Goal: Task Accomplishment & Management: Use online tool/utility

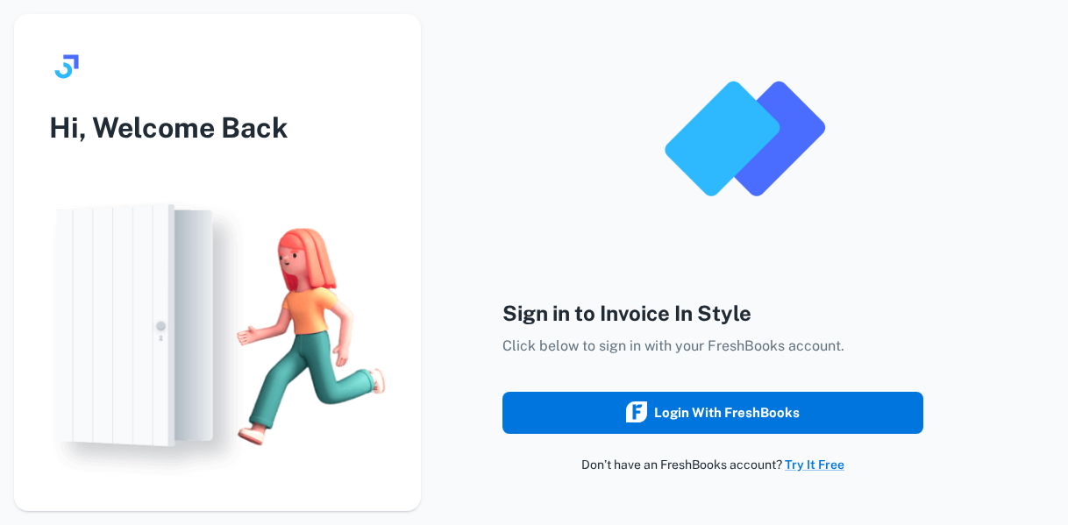
click at [772, 415] on div "Login with FreshBooks" at bounding box center [713, 413] width 174 height 23
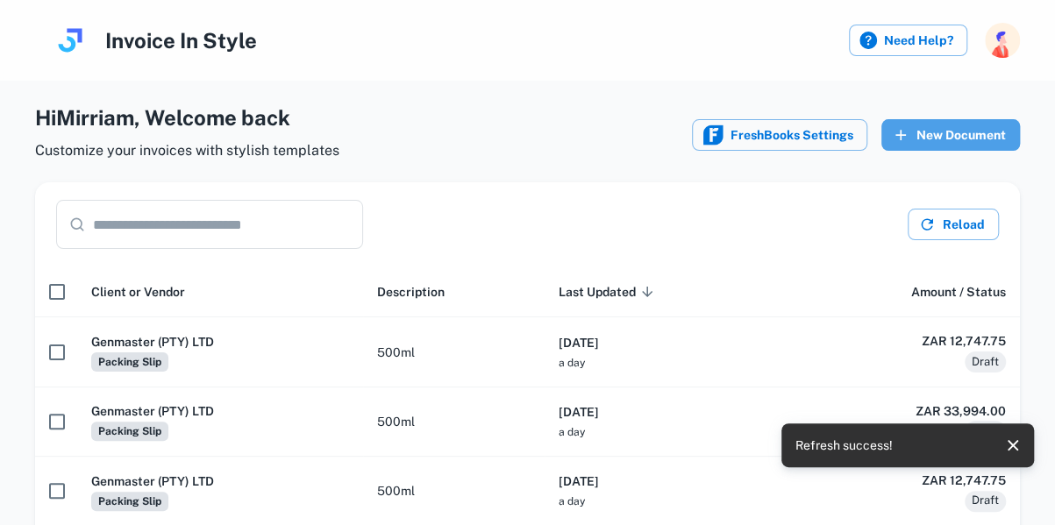
click at [960, 133] on button "New Document" at bounding box center [950, 135] width 139 height 32
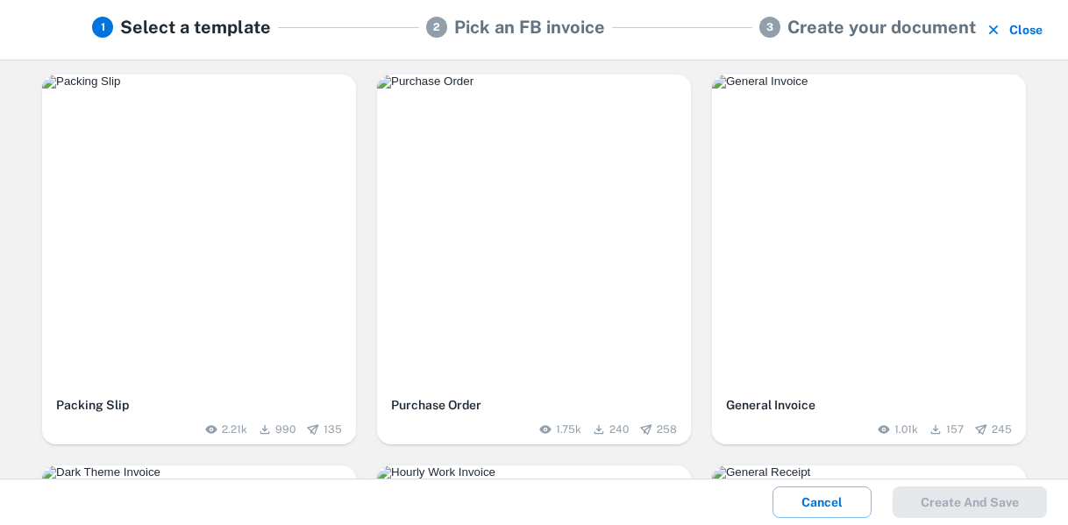
click at [263, 222] on div "button" at bounding box center [199, 232] width 314 height 314
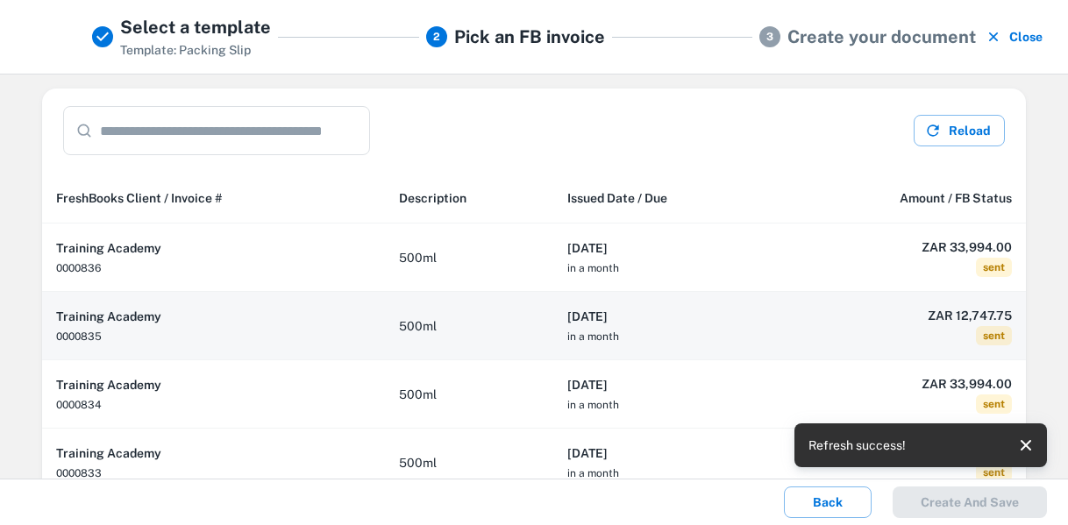
click at [709, 329] on th "[DATE] in a month" at bounding box center [665, 326] width 225 height 68
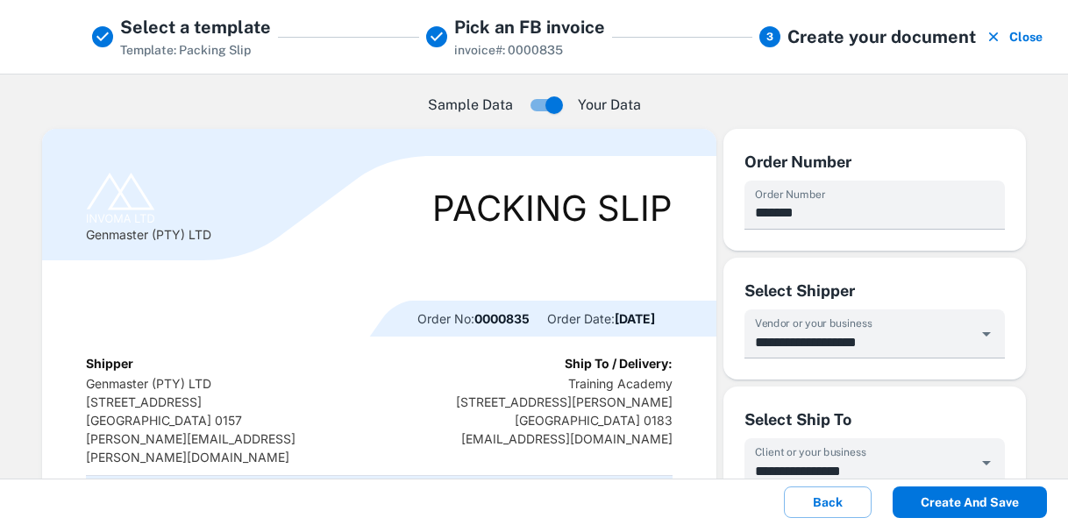
click at [964, 508] on button "Create and save" at bounding box center [970, 503] width 154 height 32
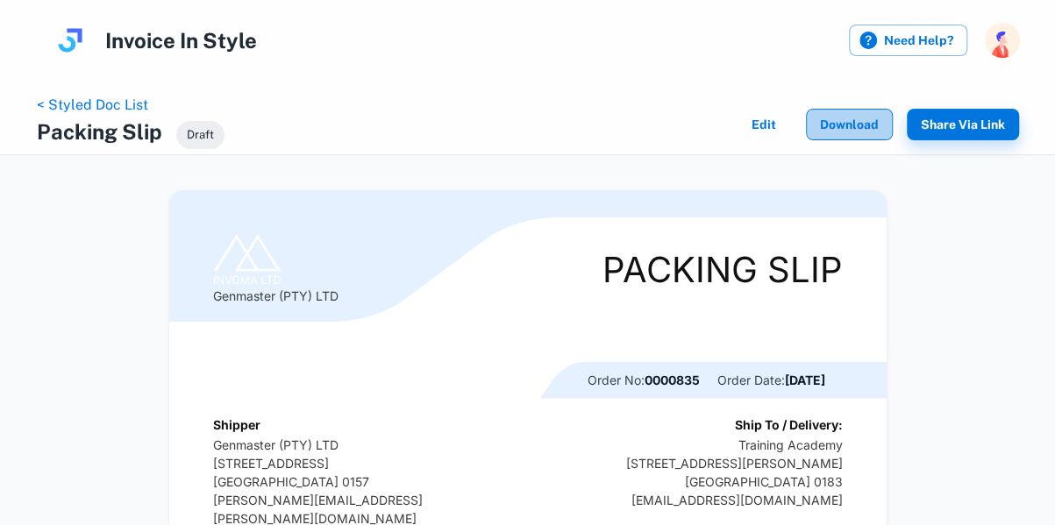
click at [856, 125] on button "Download" at bounding box center [849, 125] width 87 height 32
click at [109, 108] on link "< Styled Doc List" at bounding box center [92, 104] width 111 height 17
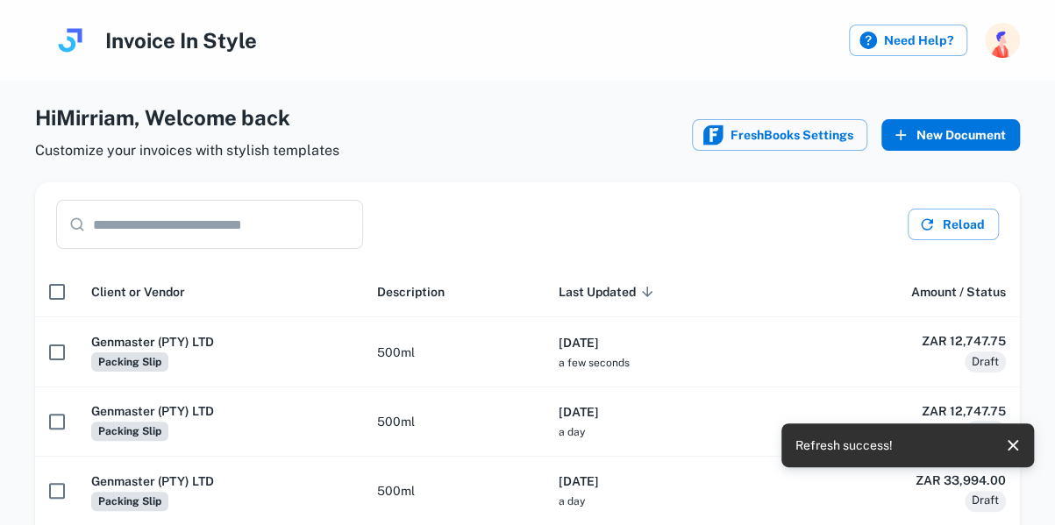
click at [945, 128] on button "New Document" at bounding box center [950, 135] width 139 height 32
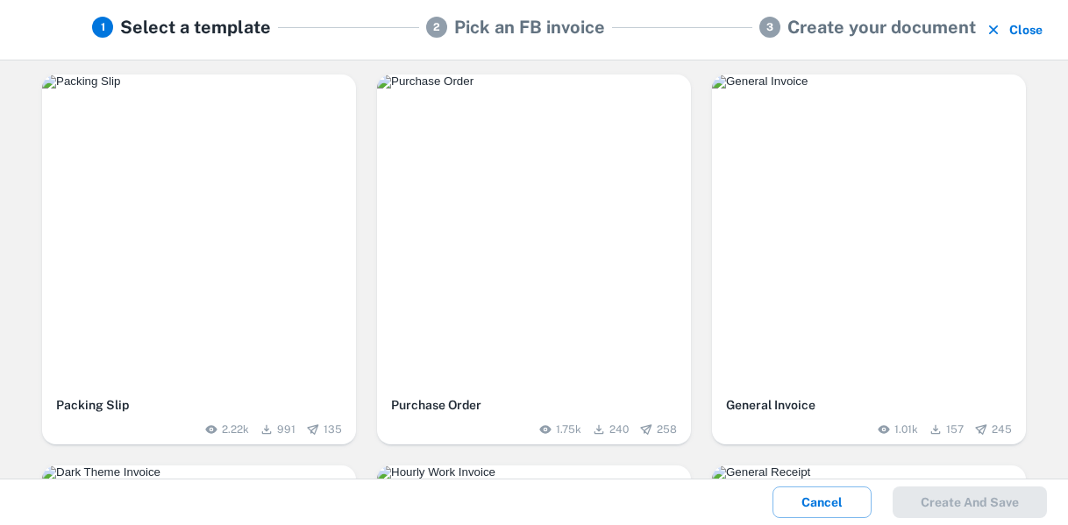
click at [231, 89] on img "button" at bounding box center [199, 82] width 314 height 14
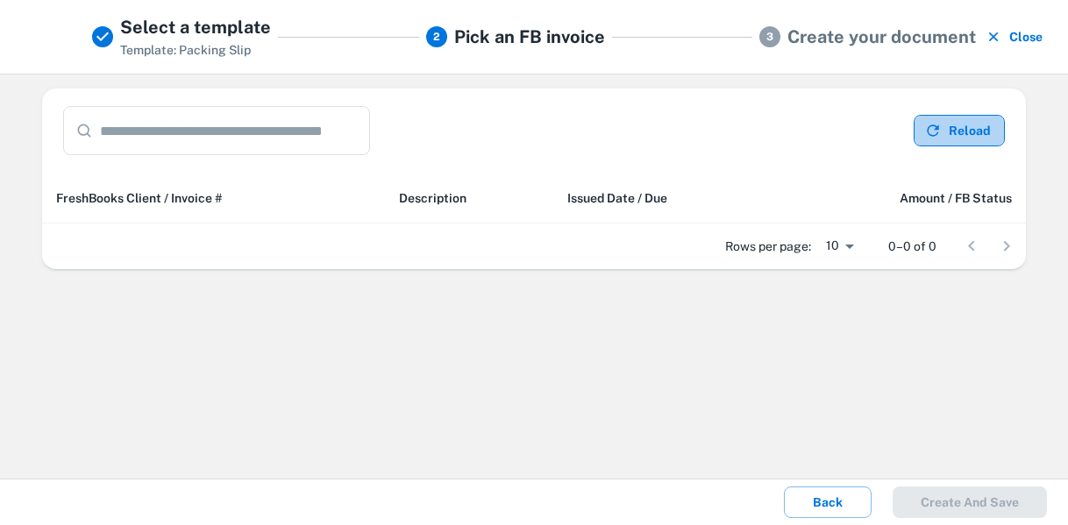
click at [973, 132] on button "Reload" at bounding box center [959, 131] width 91 height 32
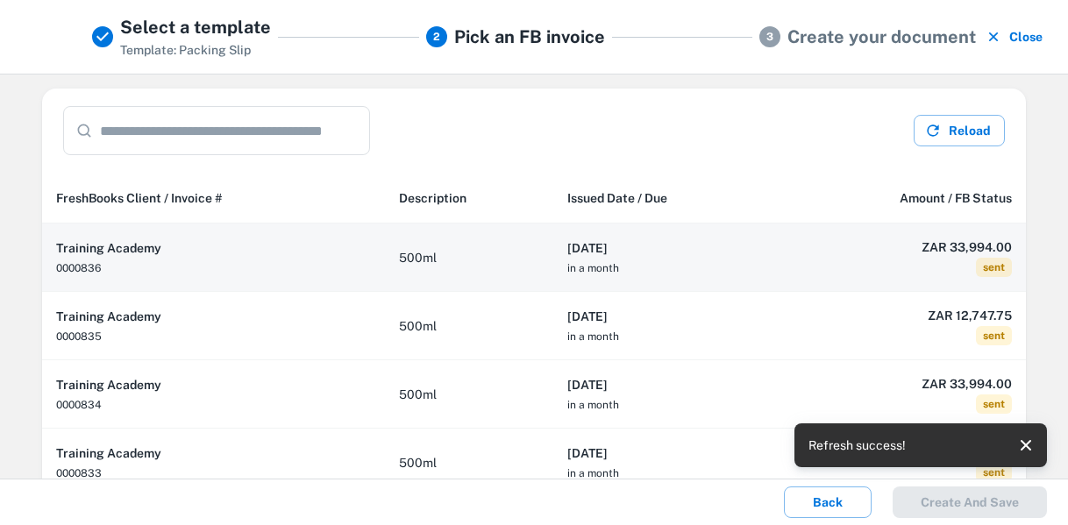
click at [702, 258] on th "[DATE] in a month" at bounding box center [665, 258] width 225 height 68
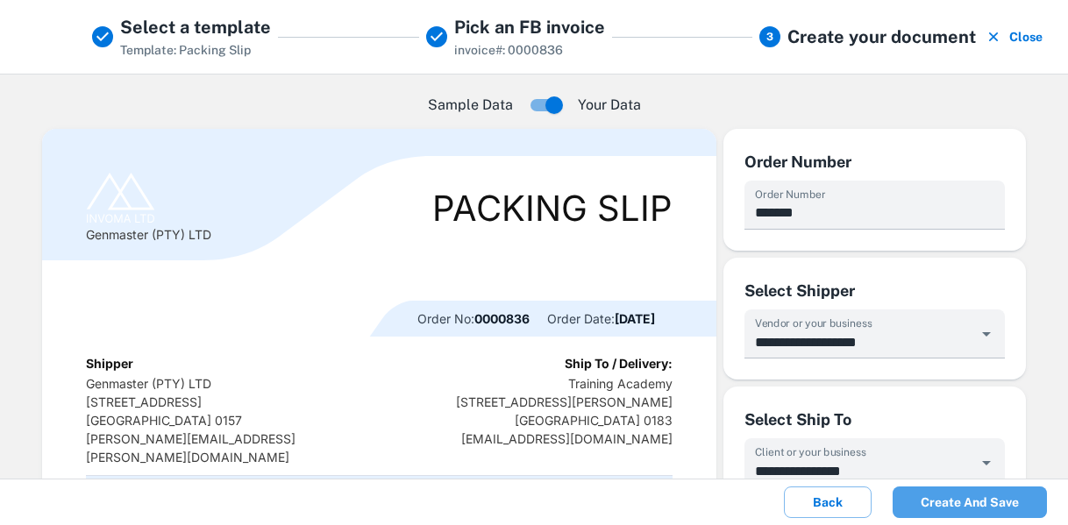
click at [966, 496] on button "Create and save" at bounding box center [970, 503] width 154 height 32
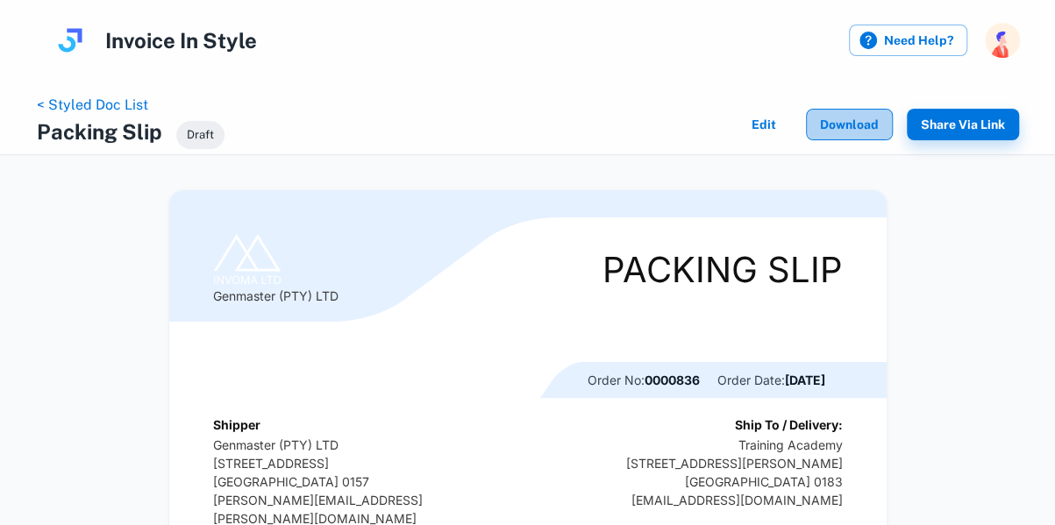
click at [845, 116] on button "Download" at bounding box center [849, 125] width 87 height 32
